Goal: Transaction & Acquisition: Purchase product/service

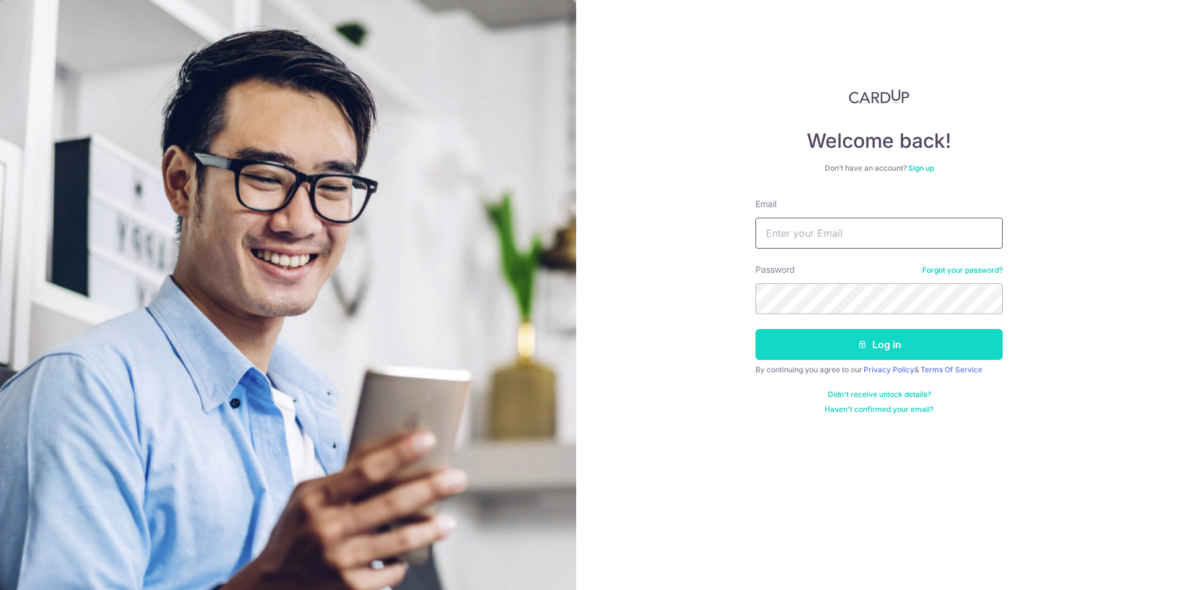
type input "[EMAIL_ADDRESS][DOMAIN_NAME]"
click at [791, 342] on button "Log in" at bounding box center [878, 344] width 247 height 31
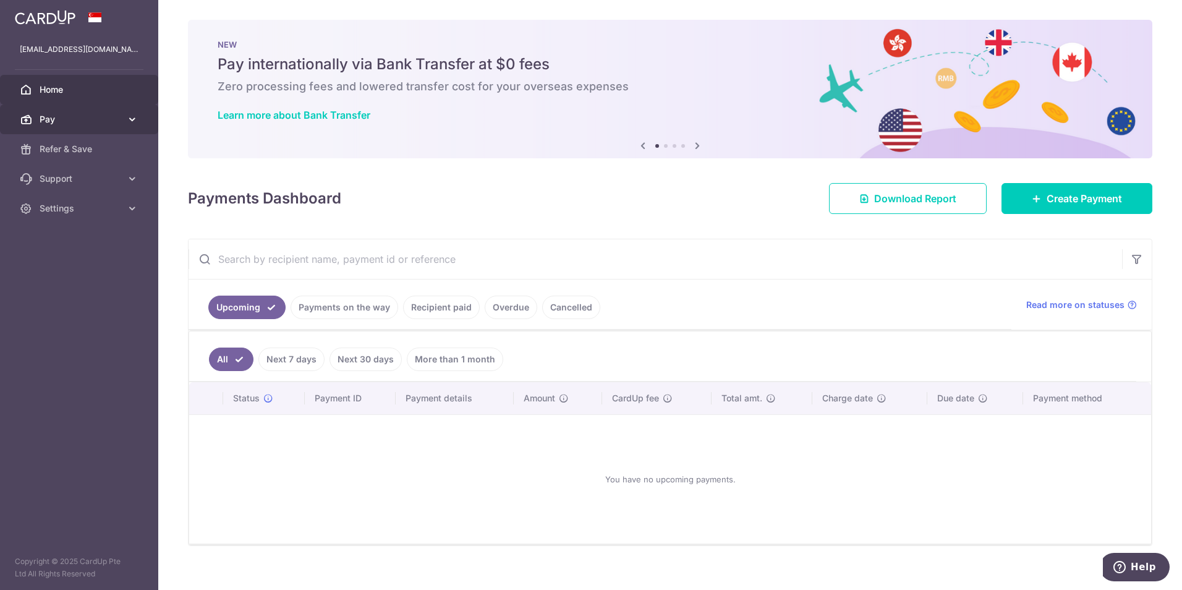
click at [56, 115] on span "Pay" at bounding box center [81, 119] width 82 height 12
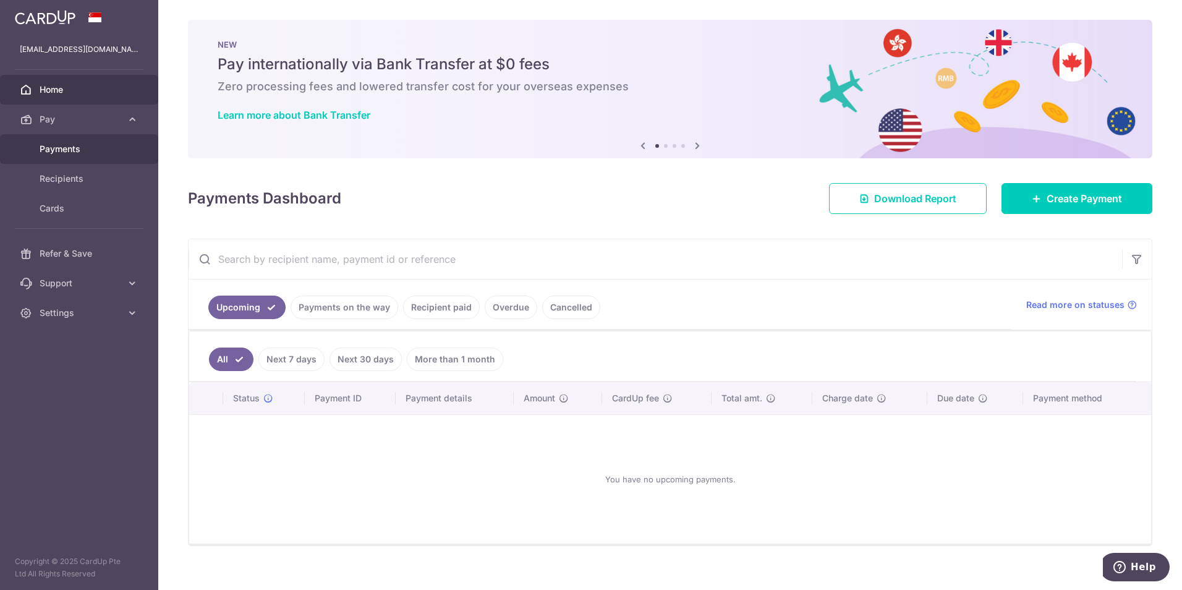
click at [61, 160] on link "Payments" at bounding box center [79, 149] width 158 height 30
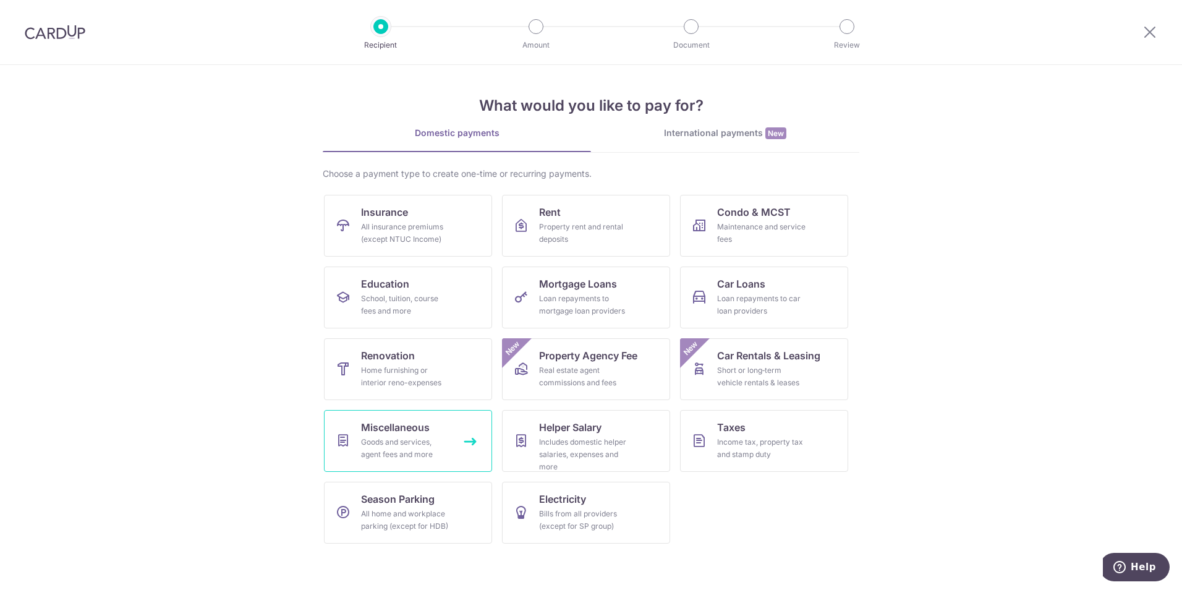
click at [451, 457] on link "Miscellaneous Goods and services, agent fees and more" at bounding box center [408, 441] width 168 height 62
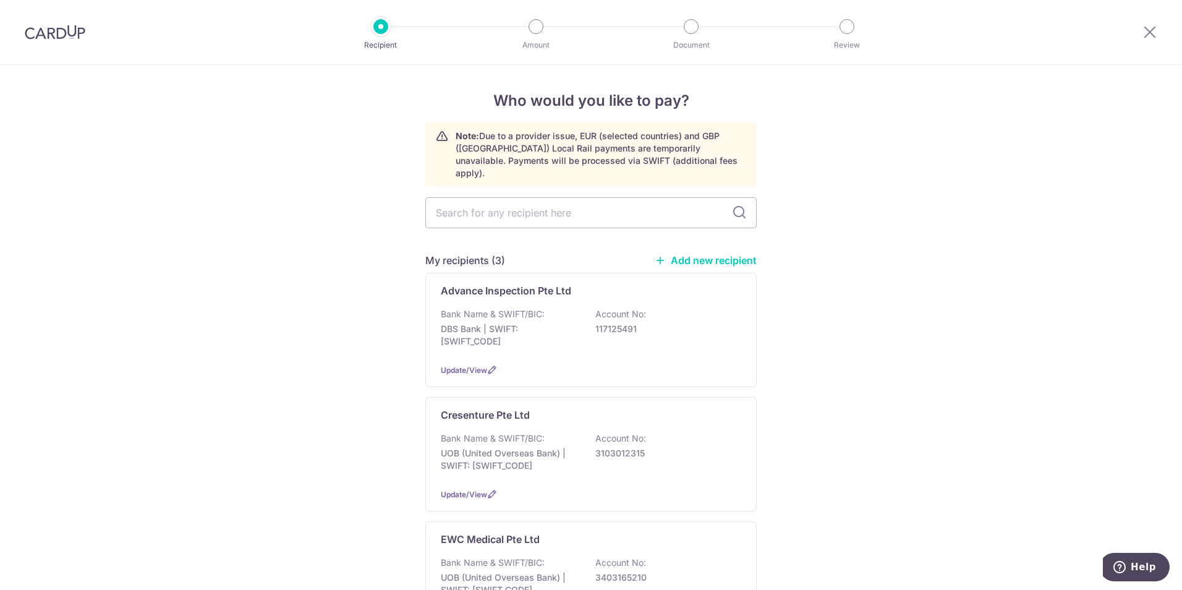
click at [710, 254] on link "Add new recipient" at bounding box center [706, 260] width 102 height 12
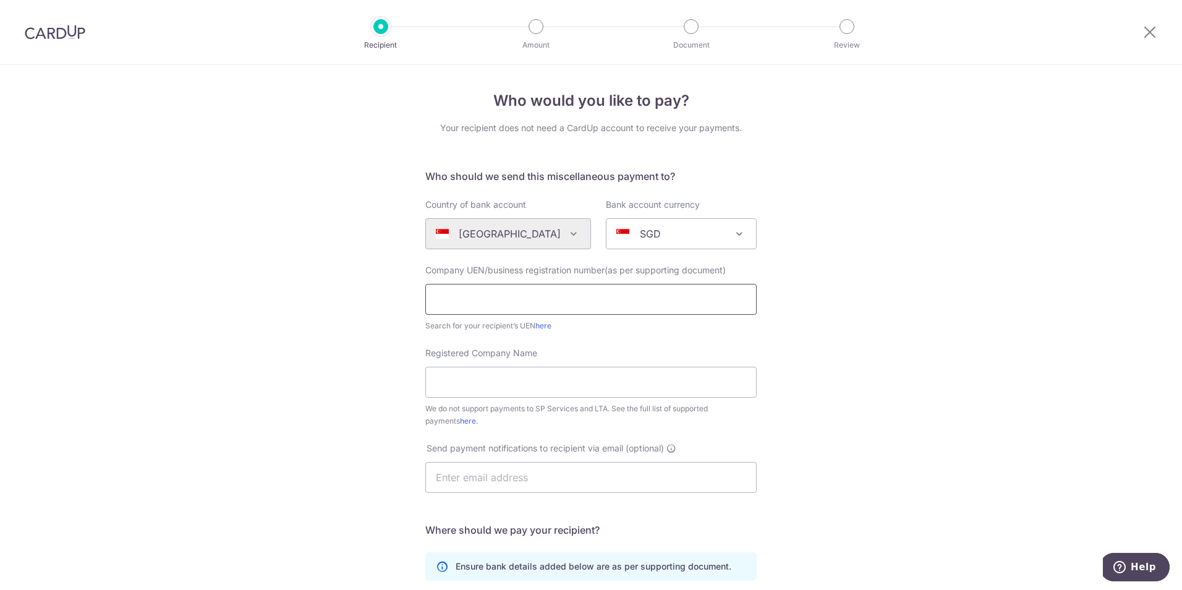
drag, startPoint x: 569, startPoint y: 297, endPoint x: 568, endPoint y: 265, distance: 32.2
click at [569, 297] on input "text" at bounding box center [590, 299] width 331 height 31
type input "Zeiss"
